Goal: Find specific page/section: Find specific page/section

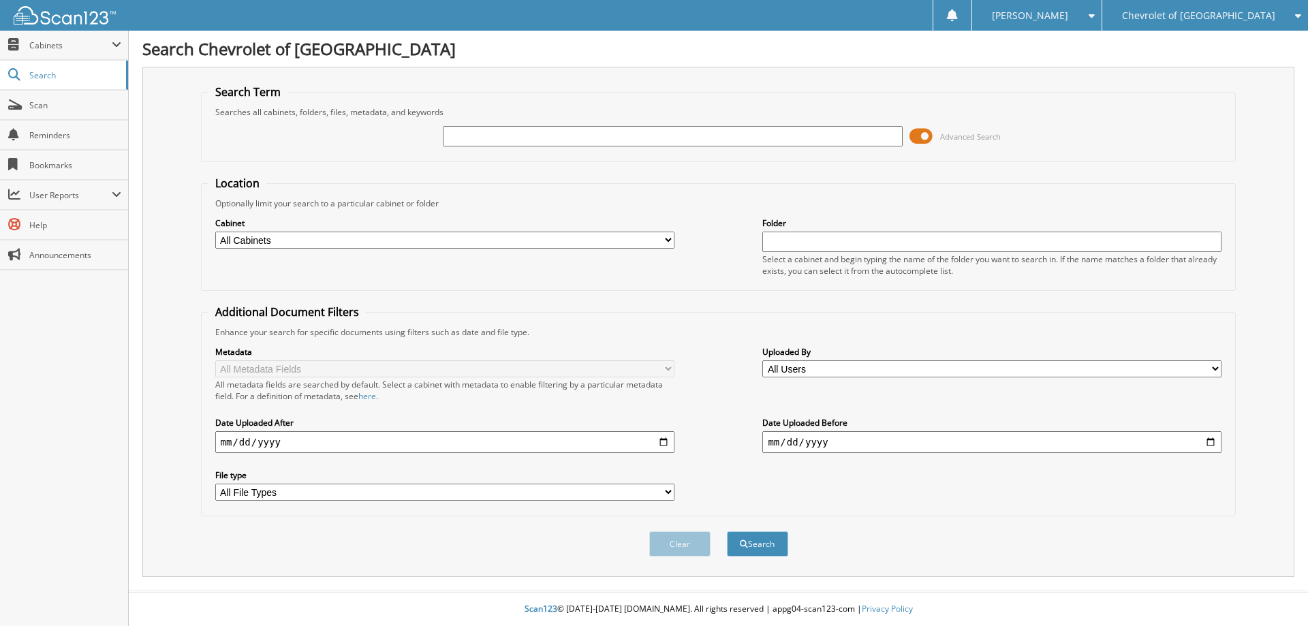
click at [930, 132] on span at bounding box center [920, 136] width 23 height 20
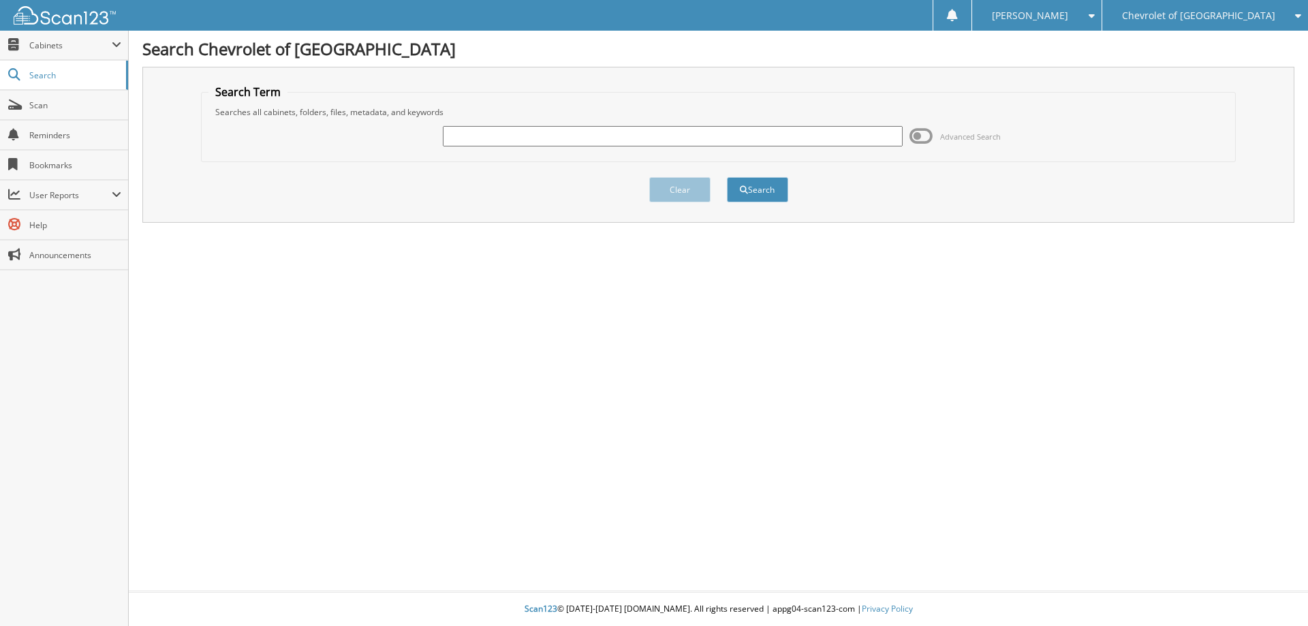
click at [716, 143] on input "text" at bounding box center [672, 136] width 459 height 20
type input "t25147"
click at [727, 177] on button "Search" at bounding box center [757, 189] width 61 height 25
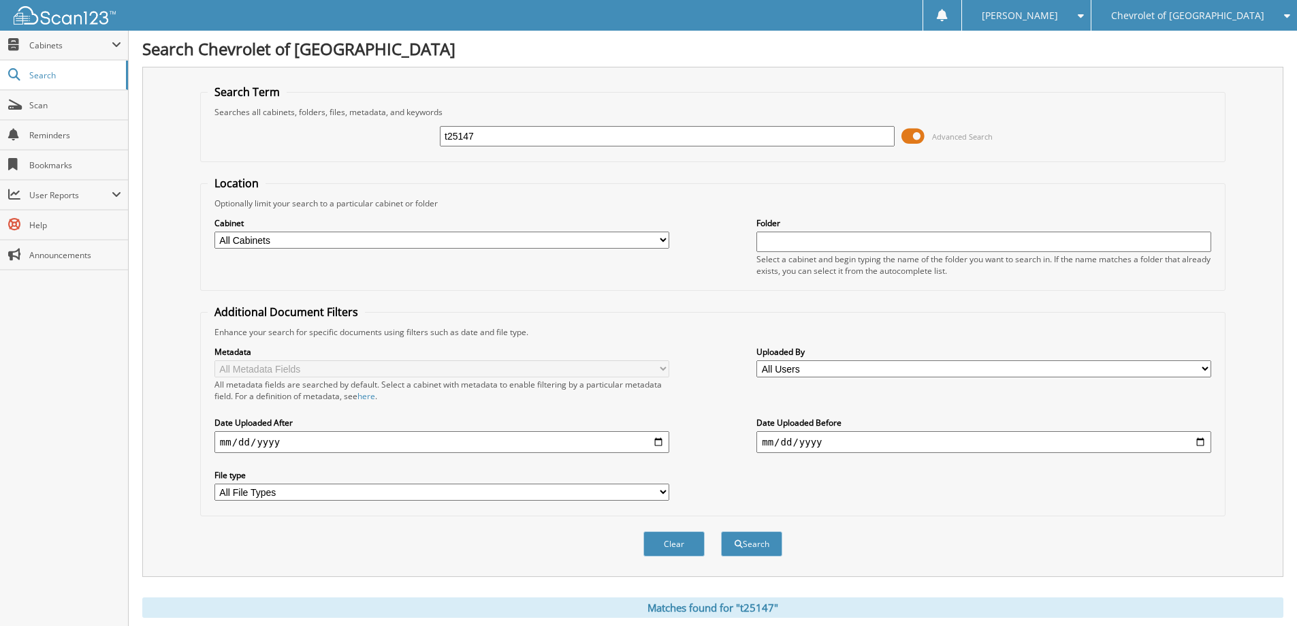
click at [918, 139] on span at bounding box center [913, 136] width 23 height 20
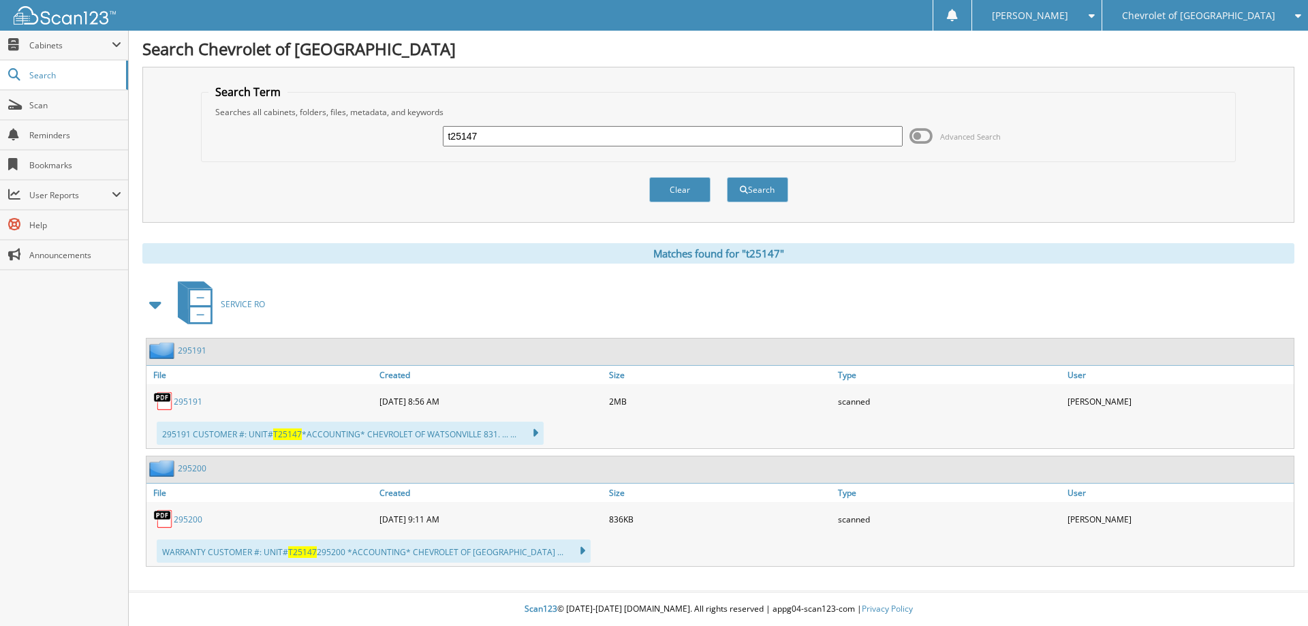
click at [187, 402] on link "295191" at bounding box center [188, 402] width 29 height 12
